Goal: Contribute content

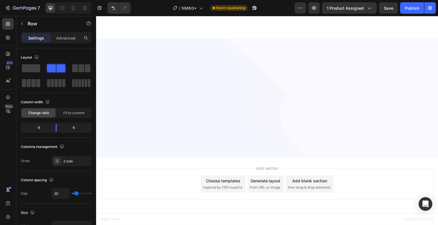
scroll to position [1687, 0]
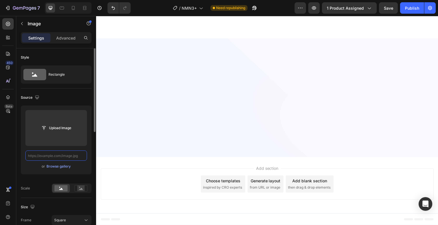
scroll to position [0, 0]
click at [61, 156] on input "text" at bounding box center [56, 156] width 62 height 10
click at [61, 168] on div "Browse gallery" at bounding box center [58, 166] width 24 height 5
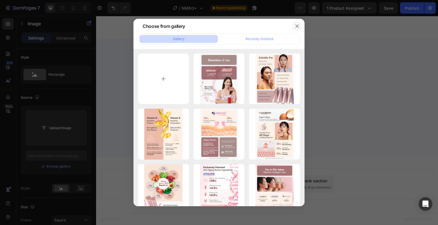
click at [297, 26] on icon "button" at bounding box center [296, 26] width 3 height 3
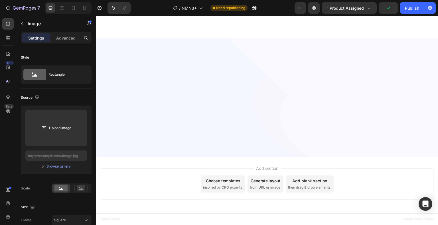
click at [56, 171] on div "Upload Image or Browse gallery" at bounding box center [56, 140] width 71 height 69
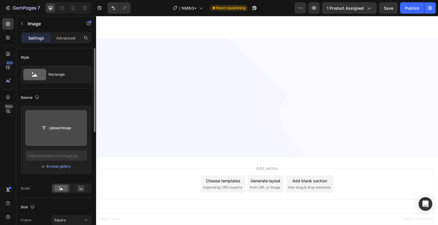
click at [51, 127] on input "file" at bounding box center [55, 128] width 39 height 10
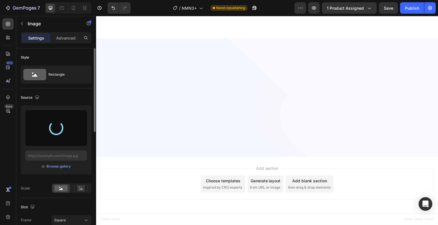
type input "[URL][DOMAIN_NAME]"
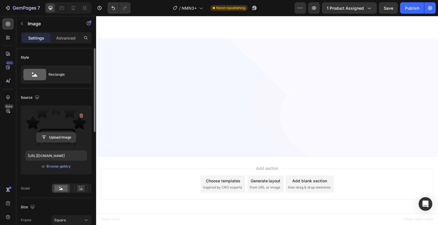
click at [59, 137] on input "file" at bounding box center [55, 138] width 39 height 10
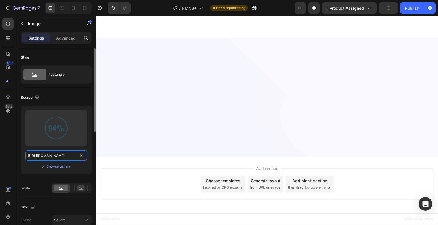
click at [60, 155] on input "[URL][DOMAIN_NAME]" at bounding box center [56, 156] width 62 height 10
click at [61, 163] on div "Upload Image [URL][DOMAIN_NAME] or Browse gallery" at bounding box center [56, 140] width 71 height 69
click at [63, 164] on div "Browse gallery" at bounding box center [58, 166] width 24 height 5
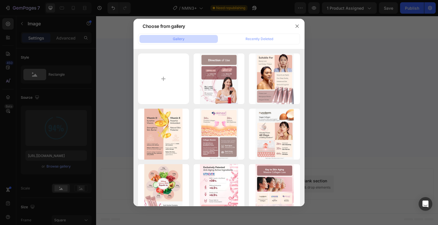
click at [254, 33] on div "Choose from gallery" at bounding box center [211, 26] width 156 height 15
click at [294, 25] on button "button" at bounding box center [296, 26] width 9 height 9
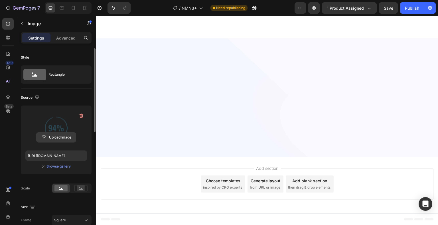
click at [60, 139] on input "file" at bounding box center [55, 138] width 39 height 10
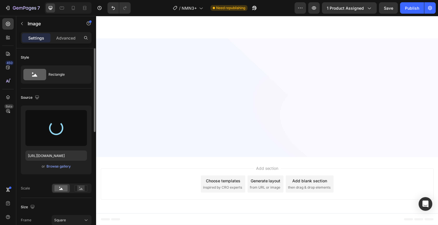
type input "[URL][DOMAIN_NAME]"
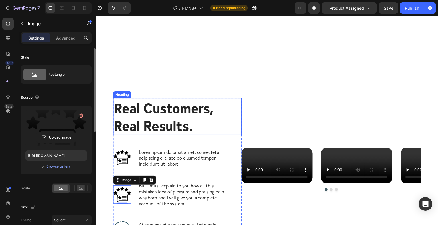
scroll to position [1782, 0]
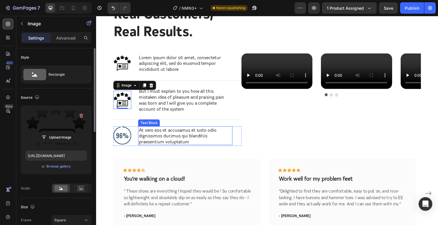
click at [120, 136] on img at bounding box center [122, 136] width 18 height 18
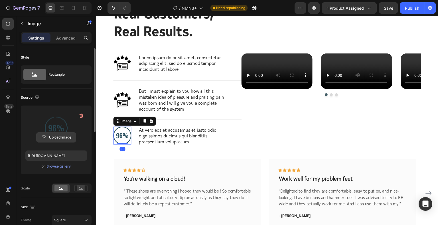
click at [61, 135] on input "file" at bounding box center [55, 138] width 39 height 10
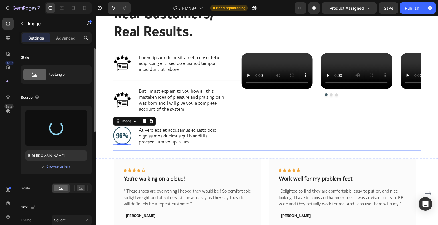
click at [149, 123] on icon at bounding box center [151, 121] width 5 height 5
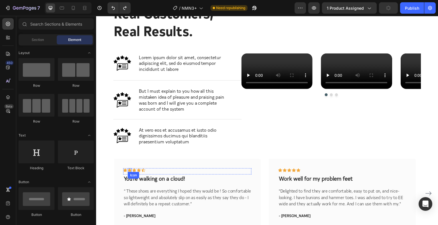
click at [130, 169] on icon at bounding box center [130, 170] width 4 height 4
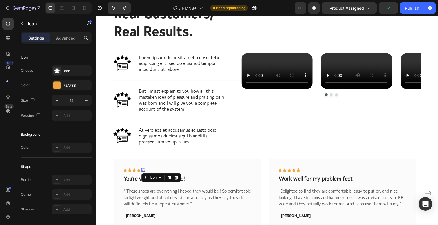
click at [142, 169] on icon at bounding box center [143, 170] width 4 height 4
click at [58, 75] on div "Icon" at bounding box center [72, 71] width 40 height 10
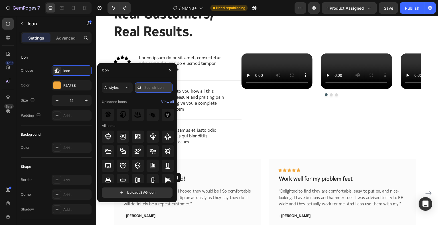
click at [147, 87] on input "text" at bounding box center [154, 88] width 38 height 10
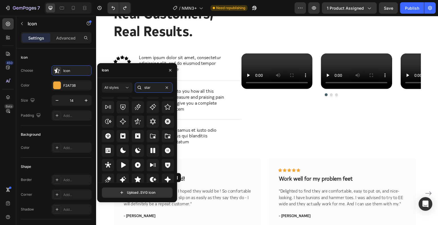
scroll to position [173, 0]
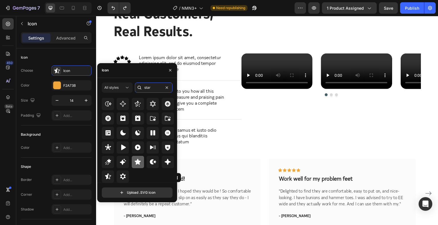
type input "star"
drag, startPoint x: 134, startPoint y: 163, endPoint x: 142, endPoint y: 163, distance: 8.3
click at [134, 163] on icon at bounding box center [137, 162] width 7 height 7
click at [218, 169] on div "Icon Icon Icon Icon Icon 0 Row" at bounding box center [187, 171] width 128 height 6
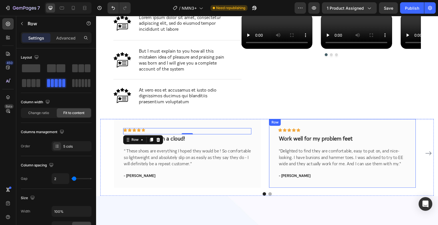
scroll to position [1877, 0]
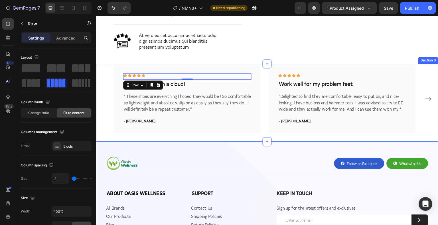
click at [425, 99] on icon "Carousel Next Arrow" at bounding box center [428, 99] width 6 height 4
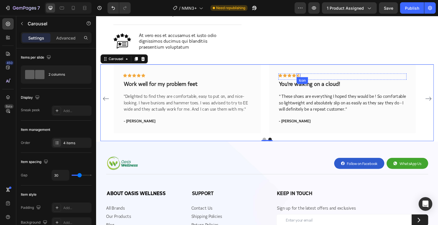
click at [299, 74] on icon at bounding box center [298, 76] width 4 height 4
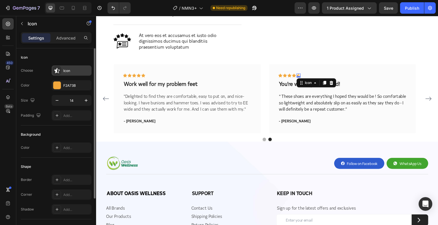
click at [60, 70] on icon at bounding box center [57, 71] width 6 height 6
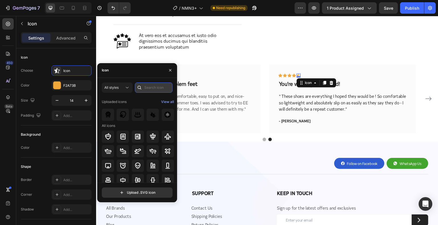
click at [154, 85] on input "text" at bounding box center [154, 88] width 38 height 10
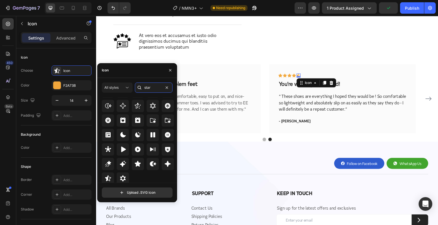
scroll to position [173, 0]
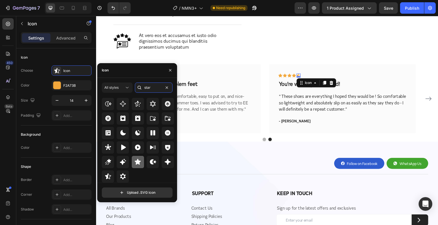
type input "star"
drag, startPoint x: 139, startPoint y: 162, endPoint x: 141, endPoint y: 160, distance: 3.6
click at [139, 163] on icon at bounding box center [137, 162] width 7 height 7
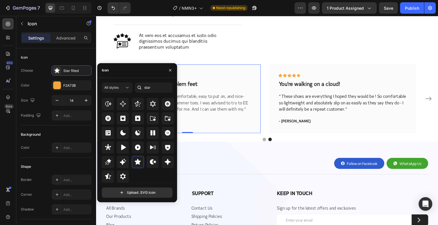
click at [213, 130] on div "Icon Icon Icon Icon Icon Row Work well for my problem feet Text block "Delighte…" at bounding box center [187, 98] width 146 height 69
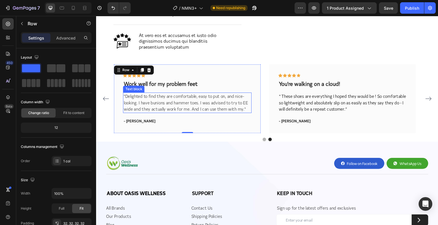
click at [151, 105] on p ""Delighted to find they are comfortable, easy to put on, and nice-looking. I ha…" at bounding box center [187, 102] width 127 height 19
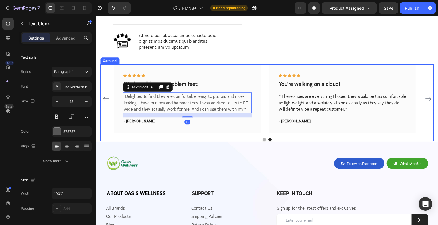
click at [262, 140] on button "Dot" at bounding box center [263, 139] width 3 height 3
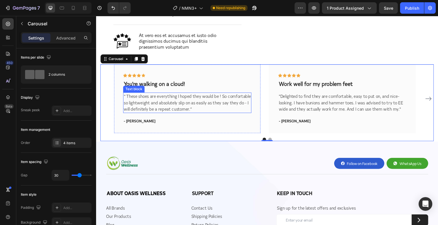
click at [153, 101] on p "“ These shoes are everything I hoped they would be ! So comfortable so lightwei…" at bounding box center [187, 102] width 127 height 19
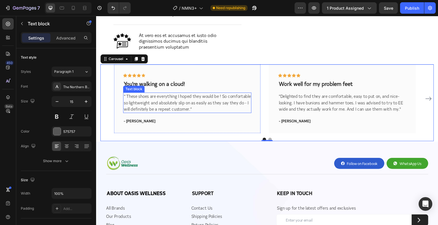
click at [153, 101] on p "“ These shoes are everything I hoped they would be ! So comfortable so lightwei…" at bounding box center [187, 102] width 127 height 19
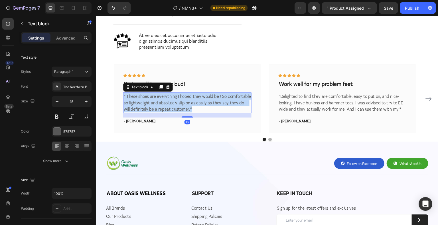
click at [153, 101] on p "“ These shoes are everything I hoped they would be ! So comfortable so lightwei…" at bounding box center [187, 102] width 127 height 19
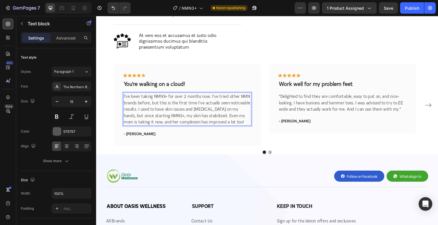
click at [163, 106] on p "I've been taking NMN3+ for over 2 months now. I’ve tried other NMN brands befor…" at bounding box center [187, 109] width 127 height 32
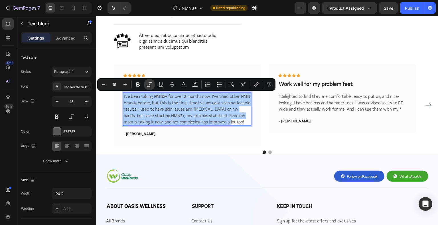
click at [149, 85] on icon "Editor contextual toolbar" at bounding box center [149, 85] width 6 height 6
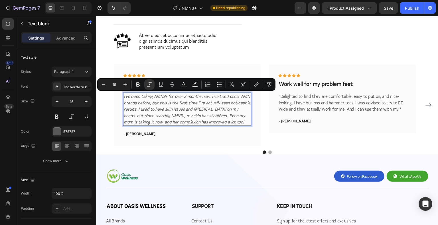
click at [128, 100] on icon "I've been taking NMN3+ for over 2 months now. I’ve tried other NMN brands befor…" at bounding box center [187, 109] width 126 height 32
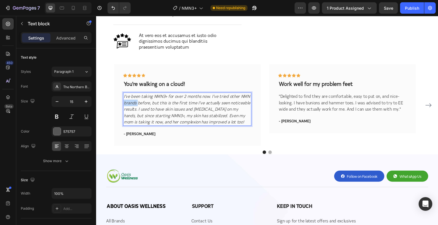
click at [128, 99] on icon "I've been taking NMN3+ for over 2 months now. I’ve tried other NMN brands befor…" at bounding box center [187, 109] width 126 height 32
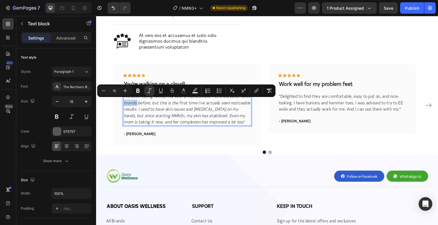
click at [124, 97] on div "Minus 15 Plus Bold Italic Underline Strikethrough Text Color Text Background Co…" at bounding box center [186, 91] width 178 height 13
click at [131, 101] on icon "I've been taking NMN3+ for over 2 months now. I’ve tried other NMN brands befor…" at bounding box center [187, 109] width 126 height 32
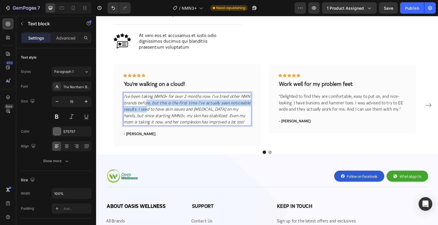
click at [146, 106] on icon "I've been taking NMN3+ for over 2 months now. I’ve tried other NMN brands befor…" at bounding box center [187, 109] width 126 height 32
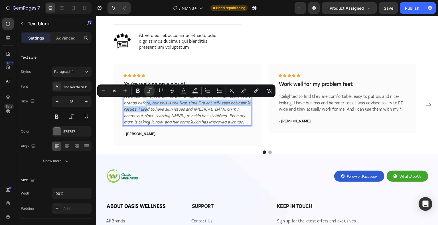
click at [142, 107] on icon "I've been taking NMN3+ for over 2 months now. I’ve tried other NMN brands befor…" at bounding box center [187, 109] width 126 height 32
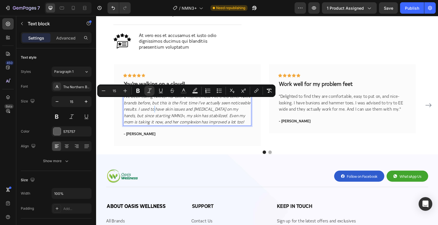
click at [154, 111] on icon "I've been taking NMN3+ for over 2 months now. I’ve tried other NMN brands befor…" at bounding box center [187, 109] width 126 height 32
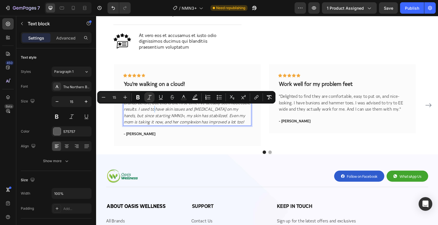
click at [229, 126] on div "Icon Icon Icon Icon Icon Row You're walking on a cloud! Text block I've been ta…" at bounding box center [187, 106] width 128 height 64
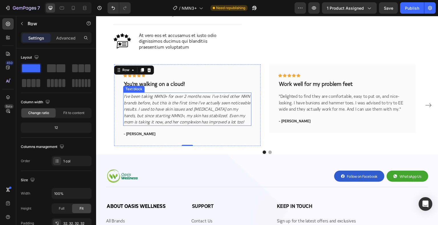
click at [215, 121] on p "I've been taking NMN3+ for over 2 months now. I’ve tried other NMN brands befor…" at bounding box center [187, 109] width 127 height 32
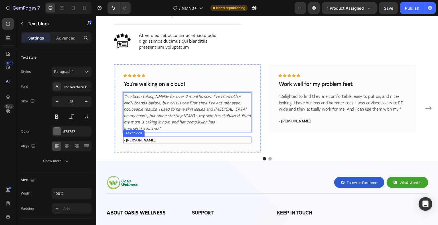
click at [135, 137] on p "- [PERSON_NAME]" at bounding box center [187, 140] width 127 height 6
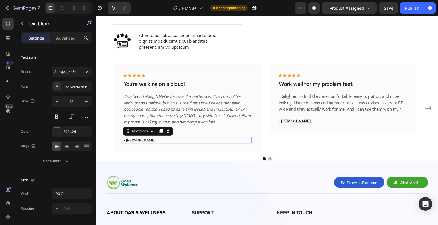
click at [135, 137] on p "- [PERSON_NAME]" at bounding box center [187, 140] width 127 height 6
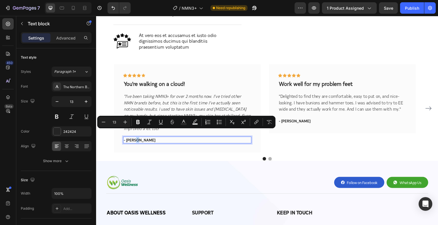
click at [136, 137] on p "- [PERSON_NAME]" at bounding box center [187, 140] width 127 height 6
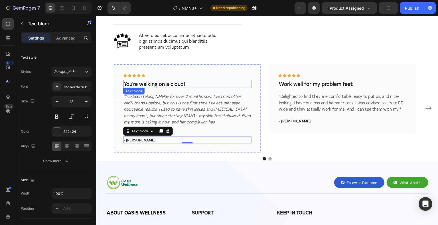
click at [150, 87] on p "You're walking on a cloud!" at bounding box center [187, 83] width 127 height 7
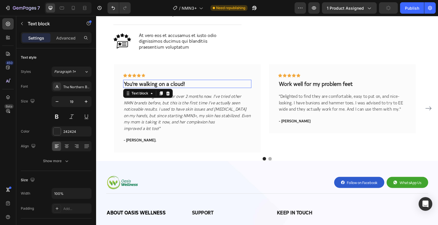
click at [155, 84] on p "You're walking on a cloud!" at bounding box center [187, 83] width 127 height 7
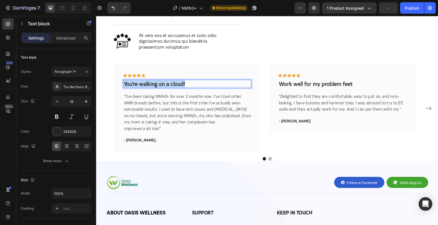
click at [155, 84] on p "You're walking on a cloud!" at bounding box center [187, 83] width 127 height 7
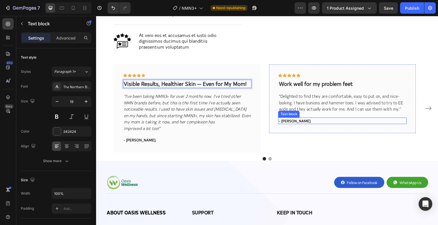
click at [303, 103] on p ""Delighted to find they are comfortable, easy to put on, and nice-looking. I ha…" at bounding box center [342, 102] width 127 height 19
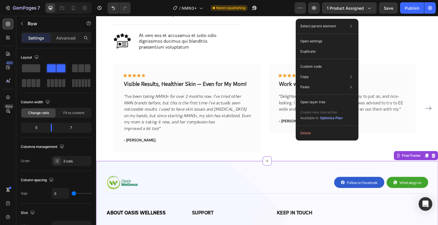
click at [144, 164] on div "Image Row Follow on Facebook Button WhatsApp Us Button Row Row Title Line ABOUT…" at bounding box center [267, 215] width 342 height 108
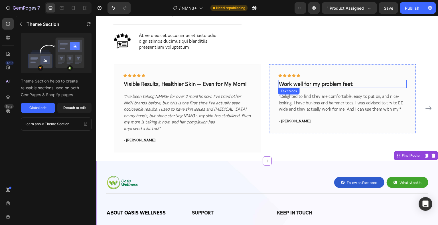
click at [312, 83] on p "Work well for my problem feet" at bounding box center [342, 83] width 127 height 7
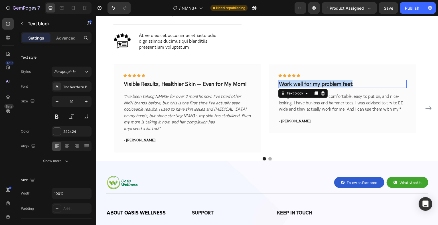
click at [312, 83] on p "Work well for my problem feet" at bounding box center [342, 83] width 127 height 7
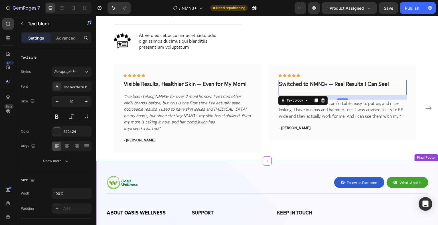
click at [125, 161] on div "Image Row Follow on Facebook Button WhatsApp Us Button Row Row Title Line ABOUT…" at bounding box center [267, 215] width 342 height 108
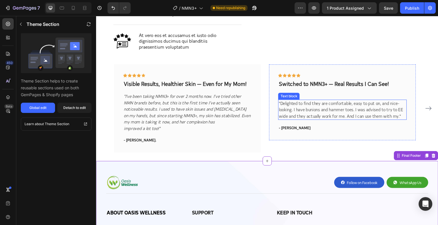
click at [305, 111] on p ""Delighted to find they are comfortable, easy to put on, and nice-looking. I ha…" at bounding box center [342, 109] width 127 height 19
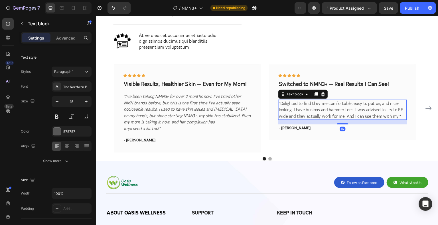
click at [305, 111] on p ""Delighted to find they are comfortable, easy to put on, and nice-looking. I ha…" at bounding box center [342, 109] width 127 height 19
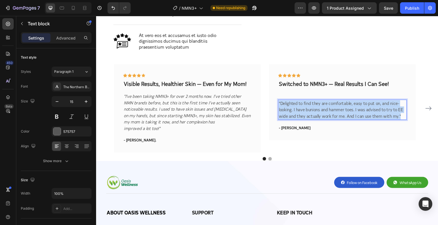
click at [305, 111] on p ""Delighted to find they are comfortable, easy to put on, and nice-looking. I ha…" at bounding box center [342, 109] width 127 height 19
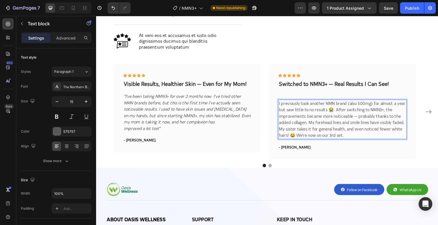
click at [279, 102] on p "I previously took another NMN brand (also 500mg) for almost a year but saw litt…" at bounding box center [342, 119] width 127 height 38
click at [346, 134] on p ""I previously took another NMN brand (also 500mg) for almost a year but saw lit…" at bounding box center [342, 119] width 127 height 38
click at [321, 129] on p ""I previously took another NMN brand (also 500mg) for almost a year but saw lit…" at bounding box center [342, 119] width 127 height 38
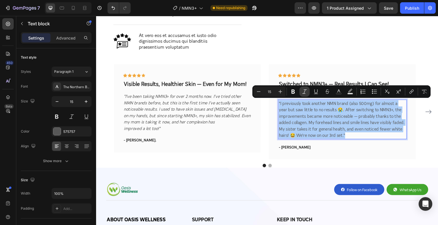
click at [306, 91] on icon "Editor contextual toolbar" at bounding box center [304, 92] width 6 height 6
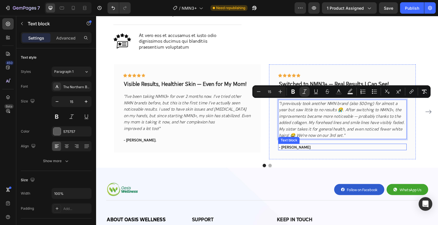
click at [291, 146] on p "- [PERSON_NAME]" at bounding box center [342, 147] width 127 height 6
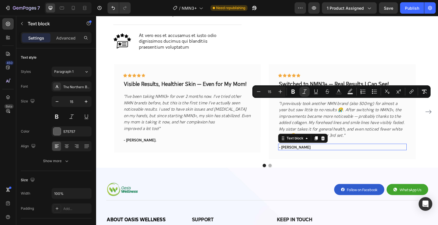
click at [291, 146] on p "- [PERSON_NAME]" at bounding box center [342, 147] width 127 height 6
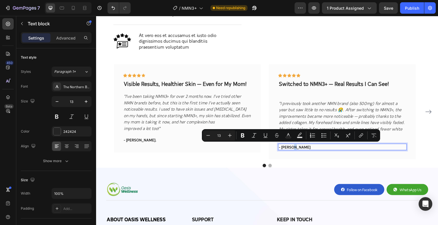
click at [293, 147] on p "- [PERSON_NAME]" at bounding box center [342, 147] width 127 height 6
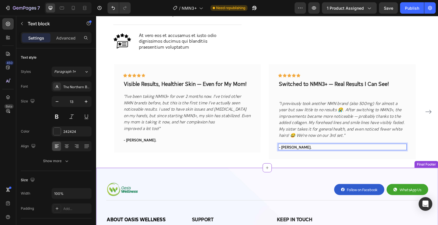
click at [330, 176] on div "Image Row Follow on Facebook Button WhatsApp Us Button Row Row Title Line ABOUT…" at bounding box center [267, 222] width 342 height 108
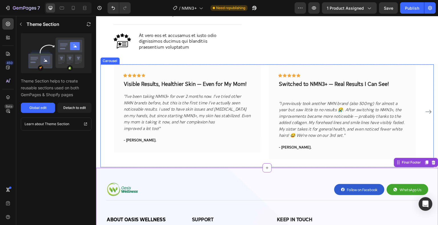
click at [212, 156] on div "Icon Icon Icon Icon Icon Row Visible Results, Healthier Skin — Even for My Mom!…" at bounding box center [187, 111] width 146 height 95
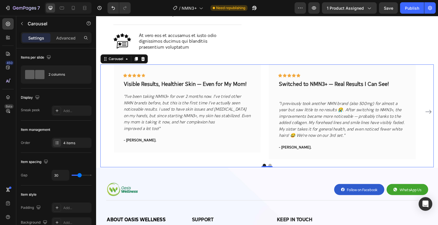
click at [267, 166] on div "0" at bounding box center [267, 167] width 6 height 5
click at [268, 165] on button "Dot" at bounding box center [269, 165] width 3 height 3
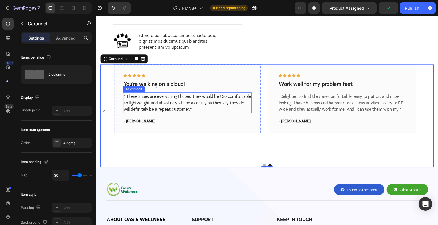
click at [169, 108] on p "“ These shoes are everything I hoped they would be ! So comfortable so lightwei…" at bounding box center [187, 102] width 127 height 19
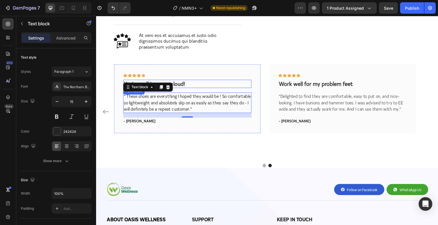
click at [177, 82] on p "You're walking on a cloud!" at bounding box center [187, 83] width 127 height 7
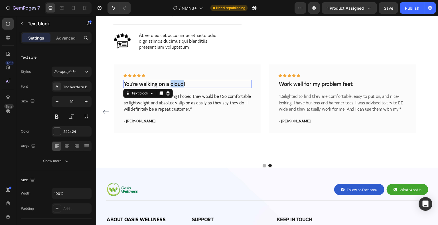
click at [177, 82] on p "You're walking on a cloud!" at bounding box center [187, 83] width 127 height 7
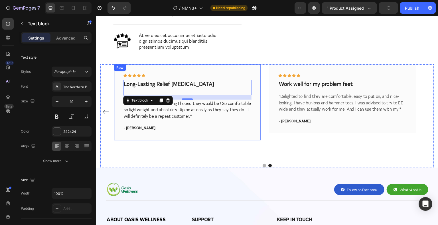
click at [126, 143] on div "Icon Icon Icon Icon Icon Row Long-Lasting Relief [MEDICAL_DATA] Text block 16 “…" at bounding box center [187, 111] width 146 height 95
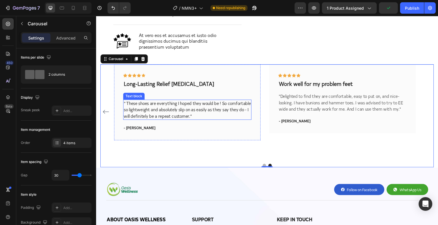
click at [178, 111] on p "“ These shoes are everything I hoped they would be ! So comfortable so lightwei…" at bounding box center [187, 109] width 127 height 19
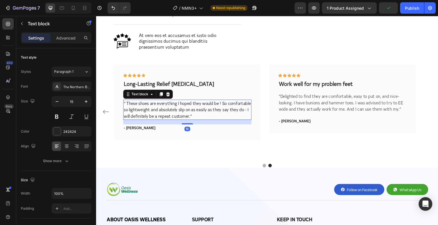
click at [178, 111] on p "“ These shoes are everything I hoped they would be ! So comfortable so lightwei…" at bounding box center [187, 109] width 127 height 19
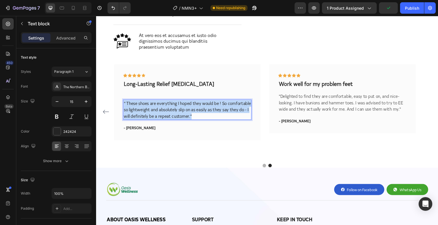
click at [178, 111] on p "“ These shoes are everything I hoped they would be ! So comfortable so lightwei…" at bounding box center [187, 109] width 127 height 19
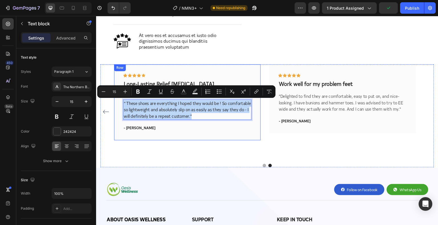
click at [213, 132] on div "Icon Icon Icon Icon Icon Row Long-Lasting Relief [MEDICAL_DATA] Text block “ Th…" at bounding box center [187, 102] width 146 height 76
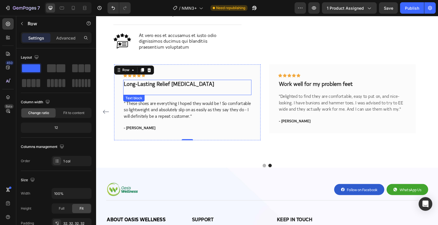
click at [164, 89] on p "Long-Lasting Relief [MEDICAL_DATA]" at bounding box center [187, 87] width 127 height 14
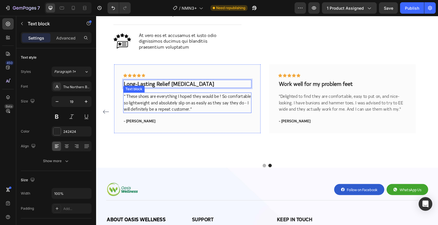
click at [160, 103] on p "“ These shoes are everything I hoped they would be ! So comfortable so lightwei…" at bounding box center [187, 102] width 127 height 19
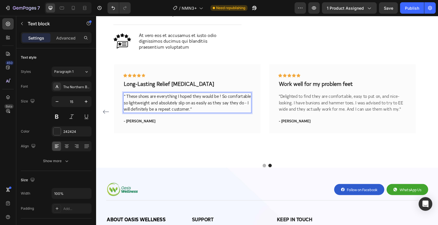
click at [160, 103] on p "“ These shoes are everything I hoped they would be ! So comfortable so lightwei…" at bounding box center [187, 102] width 127 height 19
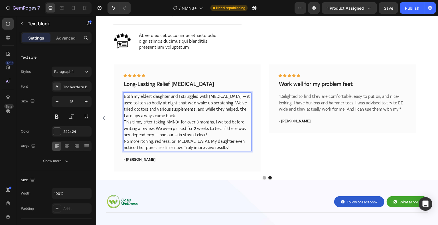
click at [124, 96] on p "Both my eldest daughter and I struggled with [MEDICAL_DATA] — it used to itch s…" at bounding box center [187, 122] width 127 height 58
click at [212, 146] on p ""Both my eldest daughter and I struggled with [MEDICAL_DATA] — it used to itch …" at bounding box center [187, 122] width 127 height 58
click at [173, 124] on p ""Both my eldest daughter and I struggled with [MEDICAL_DATA] — it used to itch …" at bounding box center [187, 122] width 127 height 58
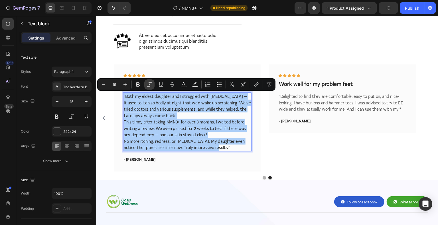
click at [147, 85] on icon "Editor contextual toolbar" at bounding box center [149, 85] width 6 height 6
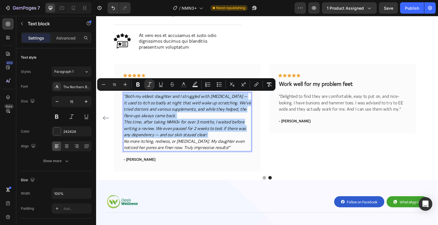
click at [193, 125] on icon "This time, after taking NMN3+ for over 3 months, I waited before writing a revi…" at bounding box center [185, 128] width 122 height 19
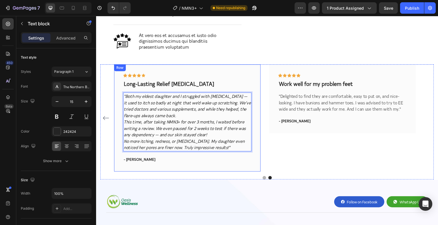
click at [136, 160] on p "- [PERSON_NAME]" at bounding box center [187, 160] width 127 height 6
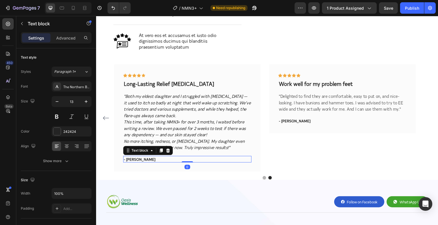
click at [136, 160] on p "- [PERSON_NAME]" at bounding box center [187, 160] width 127 height 6
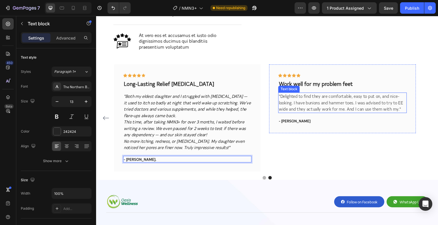
click at [303, 103] on p ""Delighted to find they are comfortable, easy to put on, and nice-looking. I ha…" at bounding box center [342, 102] width 127 height 19
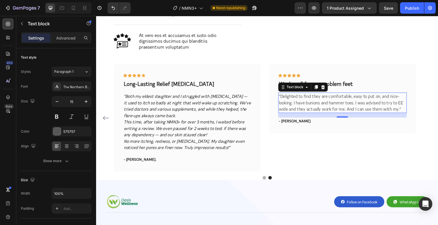
click at [309, 101] on p ""Delighted to find they are comfortable, easy to put on, and nice-looking. I ha…" at bounding box center [342, 102] width 127 height 19
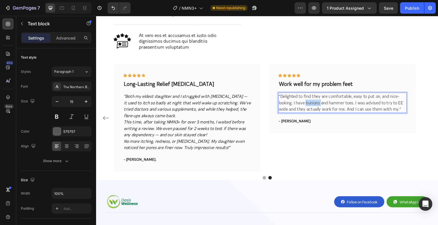
click at [309, 101] on p ""Delighted to find they are comfortable, easy to put on, and nice-looking. I ha…" at bounding box center [342, 102] width 127 height 19
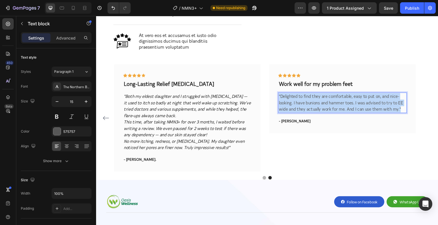
click at [309, 101] on p ""Delighted to find they are comfortable, easy to put on, and nice-looking. I ha…" at bounding box center [342, 102] width 127 height 19
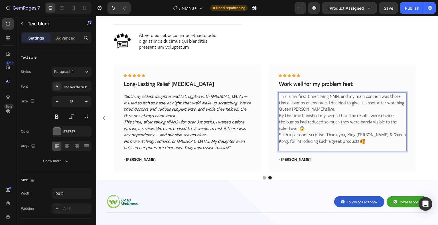
click at [280, 96] on p "This is my first time trying NMN, and my main concern was those tiny oil bumps …" at bounding box center [342, 102] width 127 height 19
click at [279, 96] on p "This is my first time trying NMN, and my main concern was those tiny oil bumps …" at bounding box center [342, 102] width 127 height 19
click at [351, 142] on p "Such a pleasant surprise. Thank you, King [PERSON_NAME] & Queen Kong, for intro…" at bounding box center [342, 141] width 127 height 19
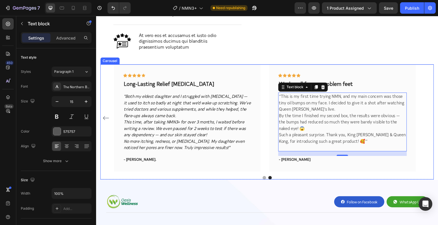
drag, startPoint x: 422, startPoint y: 114, endPoint x: 345, endPoint y: 67, distance: 90.1
click at [422, 114] on div "Icon Icon Icon Icon Icon Row Visible Results, Healthier Skin — Even for My Mom!…" at bounding box center [266, 117] width 333 height 107
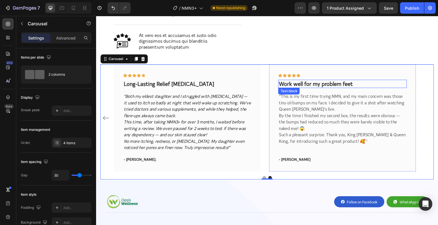
click at [327, 85] on p "Work well for my problem feet" at bounding box center [342, 83] width 127 height 7
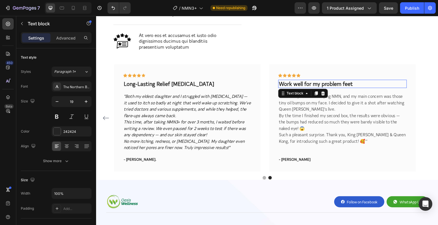
click at [327, 85] on p "Work well for my problem feet" at bounding box center [342, 83] width 127 height 7
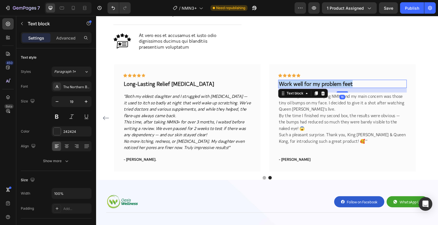
click at [327, 85] on p "Work well for my problem feet" at bounding box center [342, 83] width 127 height 7
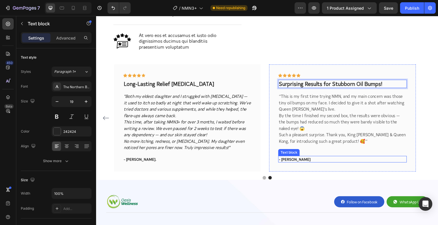
click at [289, 161] on p "- [PERSON_NAME]" at bounding box center [342, 160] width 127 height 6
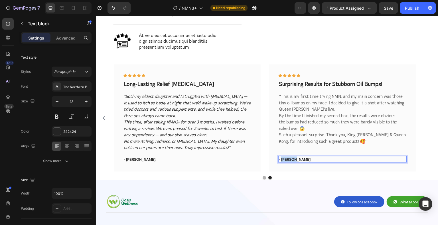
click at [289, 161] on p "- [PERSON_NAME]" at bounding box center [342, 160] width 127 height 6
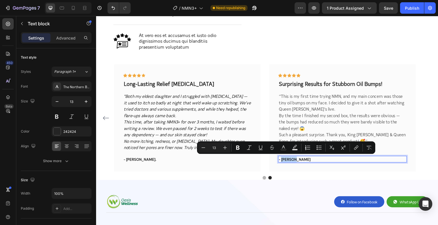
click at [292, 159] on p "- [PERSON_NAME]" at bounding box center [342, 160] width 127 height 6
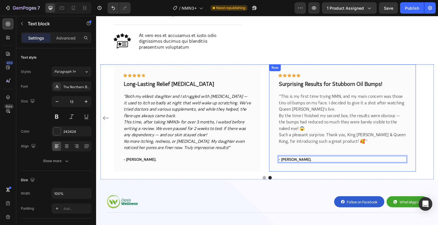
click at [305, 103] on p "‘’This is my first time trying NMN, and my main concern was those tiny oil bump…" at bounding box center [342, 102] width 127 height 19
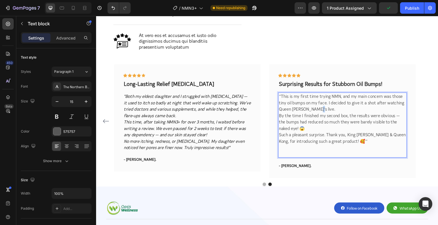
click at [311, 111] on p "‘’This is my first time trying NMN, and my main concern was those tiny oil bump…" at bounding box center [342, 102] width 127 height 19
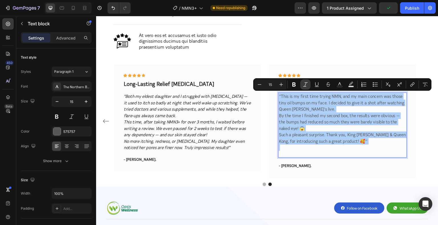
click at [306, 84] on icon "Editor contextual toolbar" at bounding box center [305, 85] width 6 height 6
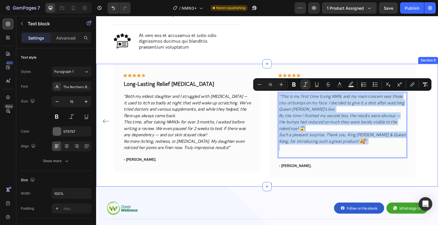
click at [433, 128] on div "Icon Icon Icon Icon Icon Row Visible Results, Healthier Skin — Even for My Mom!…" at bounding box center [267, 125] width 342 height 123
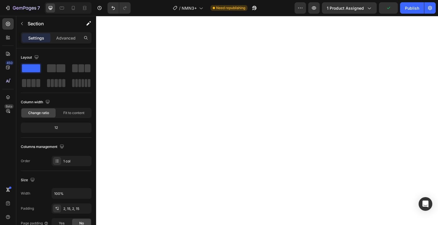
scroll to position [767, 0]
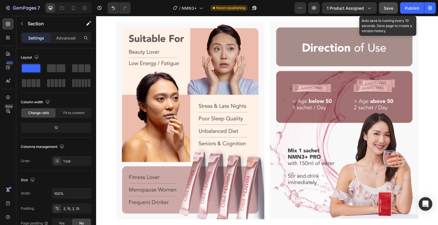
click at [389, 9] on span "Save" at bounding box center [387, 8] width 9 height 5
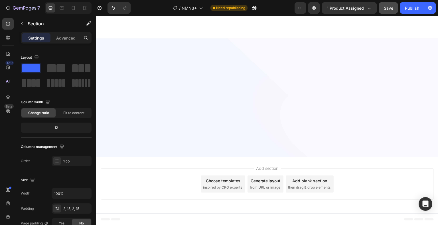
scroll to position [1717, 0]
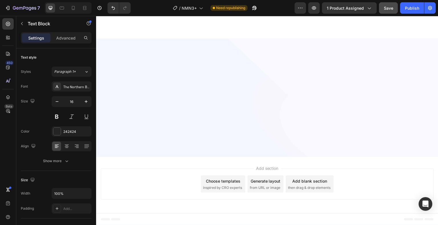
drag, startPoint x: 161, startPoint y: 187, endPoint x: 136, endPoint y: 180, distance: 26.4
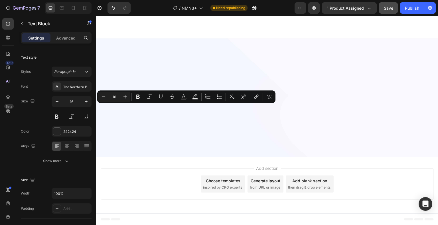
drag, startPoint x: 185, startPoint y: 107, endPoint x: 190, endPoint y: 112, distance: 6.7
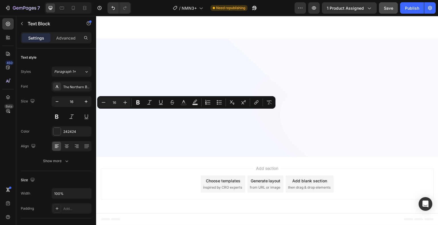
drag, startPoint x: 158, startPoint y: 114, endPoint x: 139, endPoint y: 115, distance: 18.8
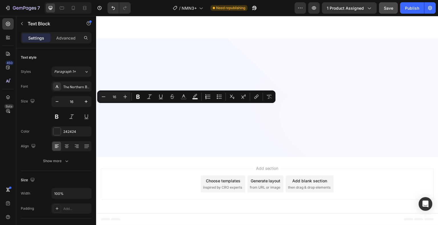
drag, startPoint x: 185, startPoint y: 107, endPoint x: 191, endPoint y: 115, distance: 9.4
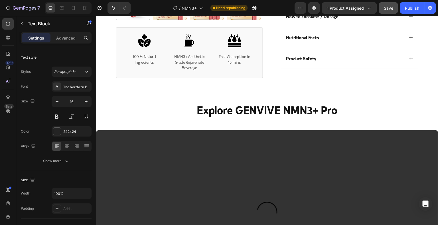
scroll to position [0, 0]
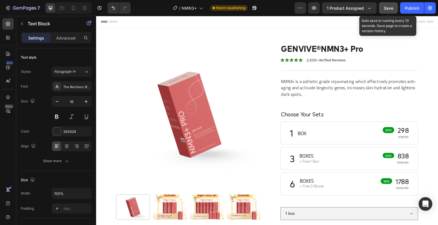
click at [388, 9] on span "Save" at bounding box center [387, 8] width 9 height 5
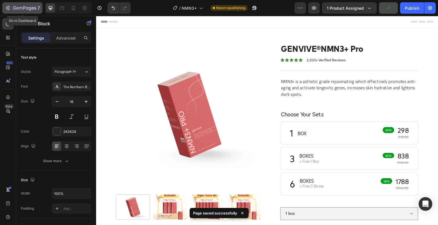
click at [15, 6] on icon "button" at bounding box center [24, 8] width 23 height 5
